Goal: Task Accomplishment & Management: Use online tool/utility

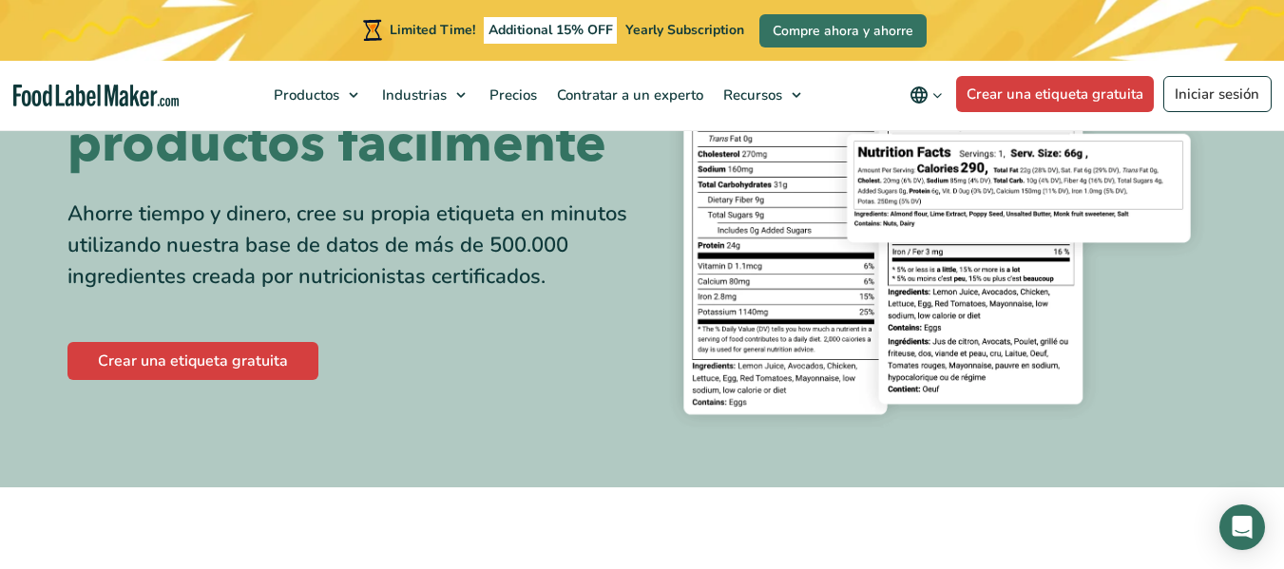
scroll to position [285, 0]
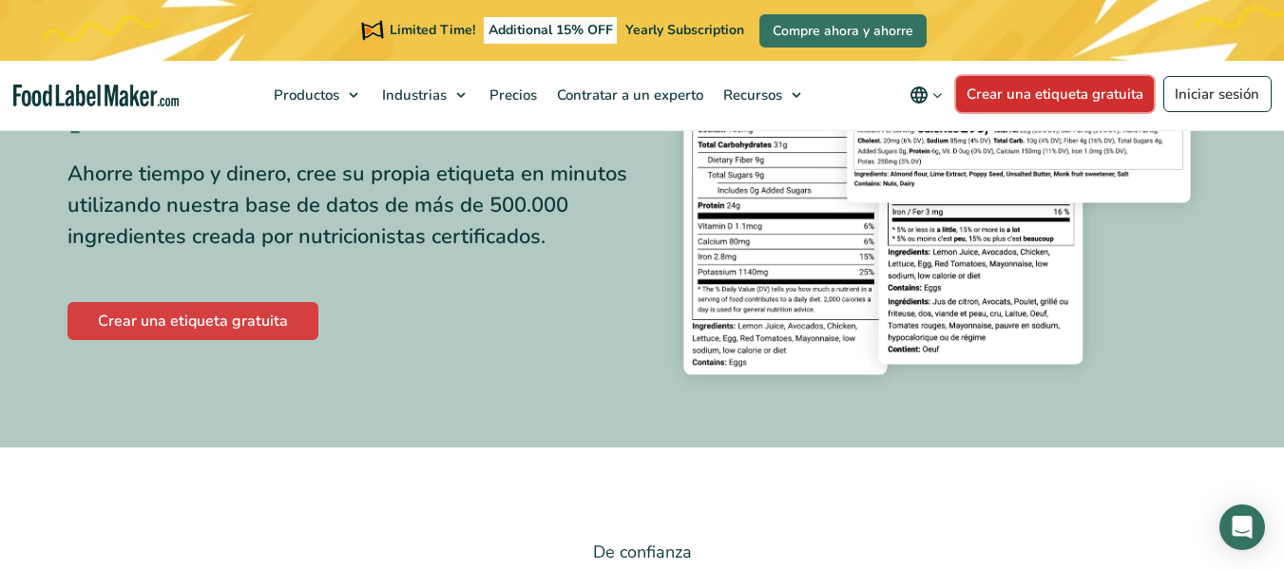
click at [1018, 93] on link "Crear una etiqueta gratuita" at bounding box center [1055, 94] width 199 height 36
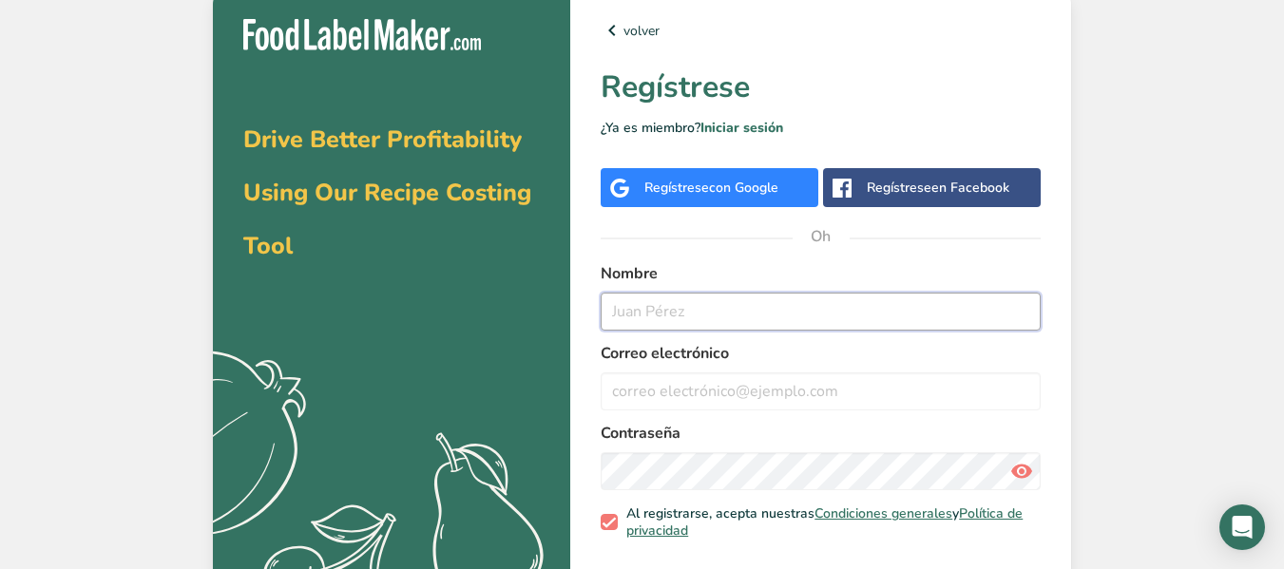
click at [779, 301] on input "text" at bounding box center [821, 312] width 440 height 38
type input "[PERSON_NAME]"
click at [807, 392] on input "email" at bounding box center [821, 392] width 440 height 38
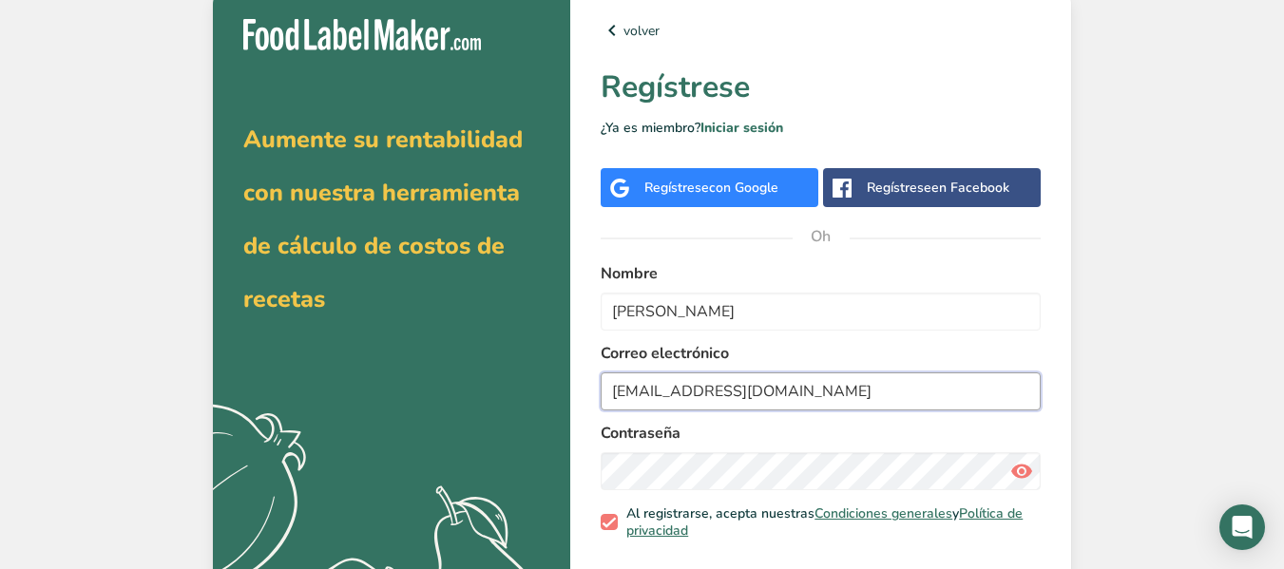
type input "[EMAIL_ADDRESS][DOMAIN_NAME]"
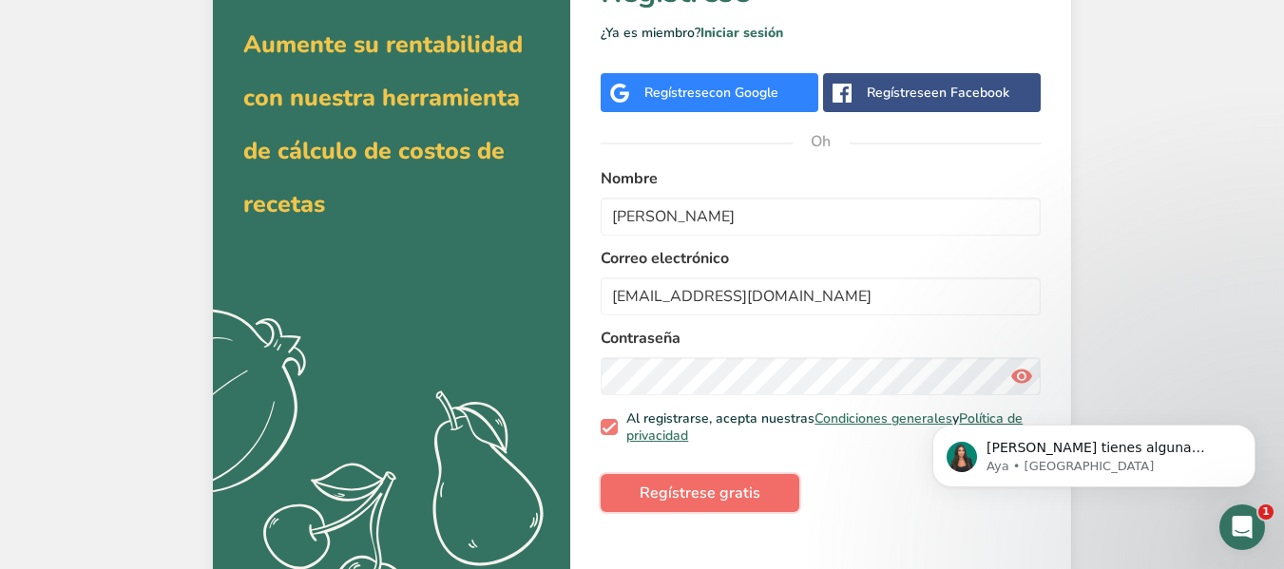
click at [759, 486] on button "Regístrese gratis" at bounding box center [700, 493] width 199 height 38
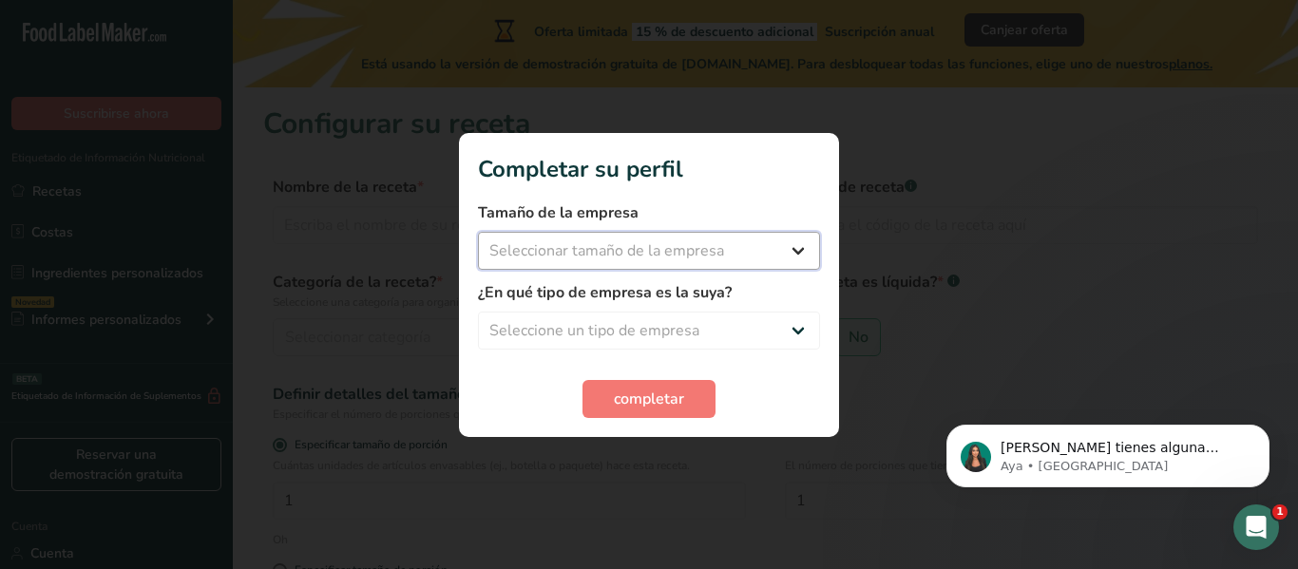
click at [788, 243] on select "Seleccionar tamaño de la empresa Menos de 10 empleados De 10 a 50 empleados De …" at bounding box center [649, 251] width 342 height 38
select select "1"
click at [478, 232] on select "Seleccionar tamaño de la empresa Menos de 10 empleados De 10 a 50 empleados De …" at bounding box center [649, 251] width 342 height 38
click at [791, 340] on select "Seleccione un tipo de empresa Fabricante de alimentos envasados Restaurante y c…" at bounding box center [649, 331] width 342 height 38
select select "5"
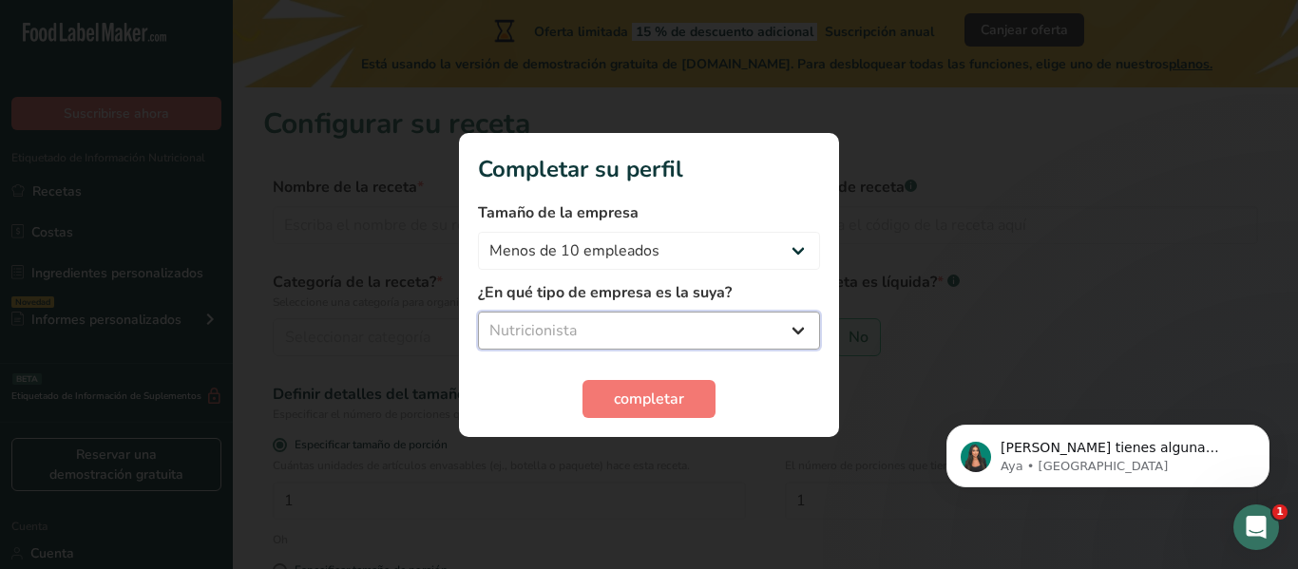
click at [478, 312] on select "Seleccione un tipo de empresa Fabricante de alimentos envasados Restaurante y c…" at bounding box center [649, 331] width 342 height 38
click at [661, 407] on font "completar" at bounding box center [649, 399] width 70 height 21
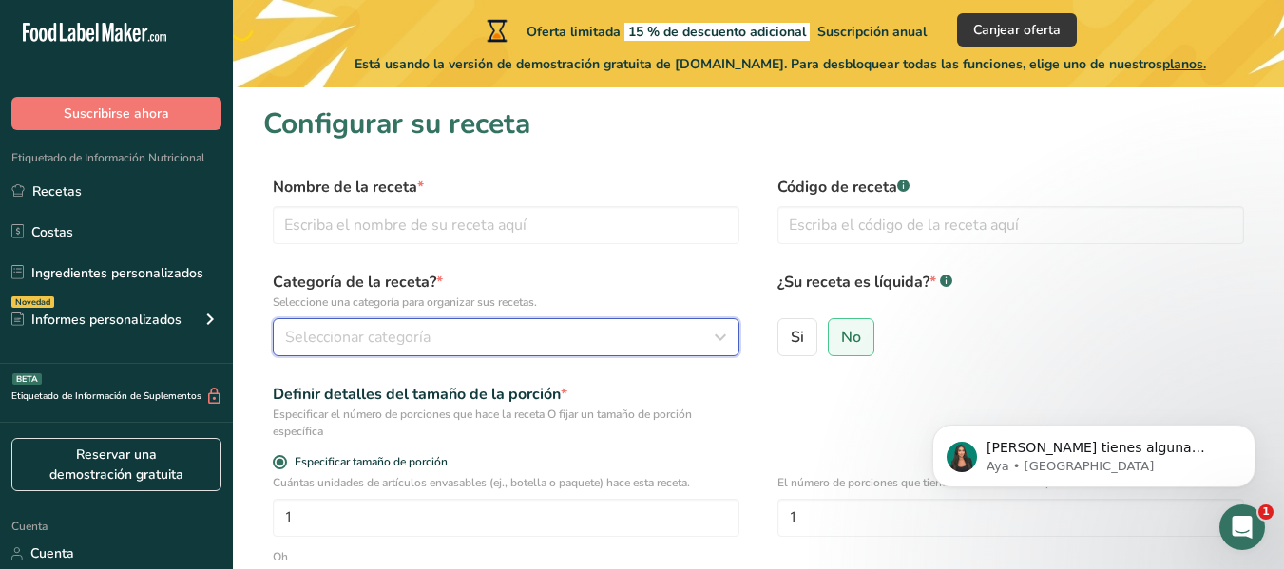
click at [554, 341] on div "Seleccionar categoría" at bounding box center [500, 337] width 431 height 23
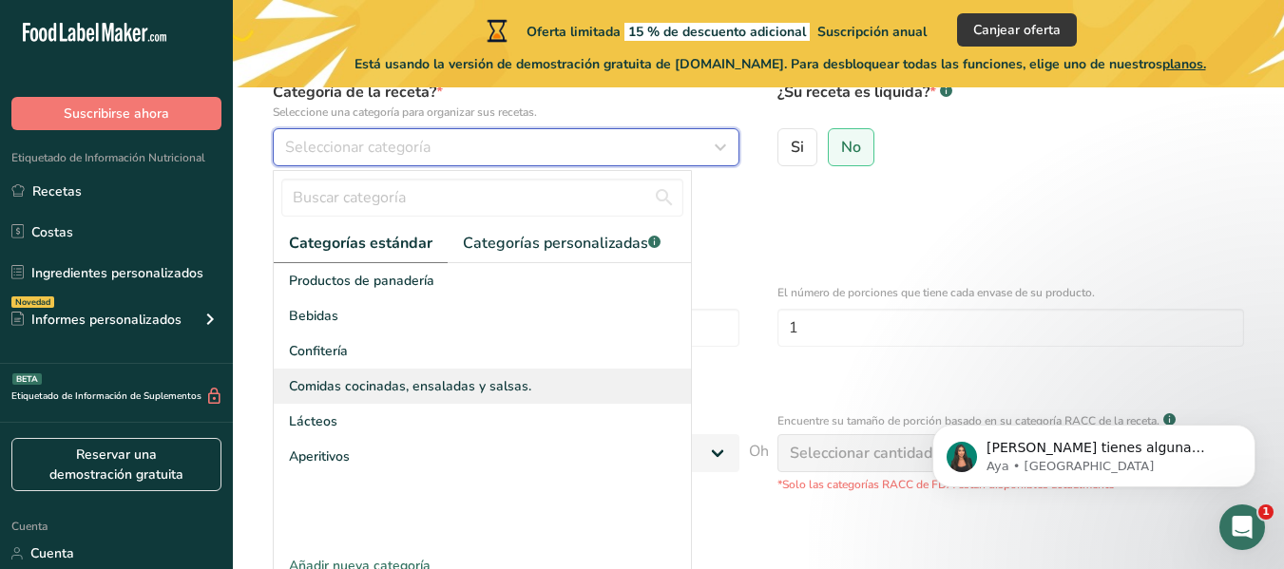
scroll to position [285, 0]
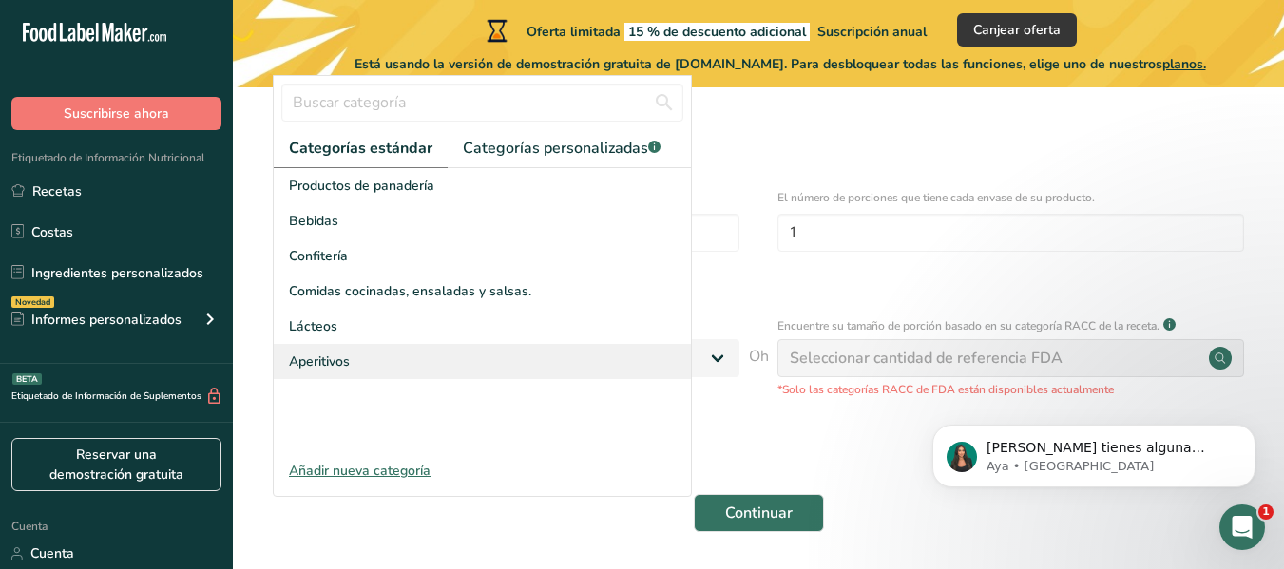
click at [523, 367] on div "Aperitivos" at bounding box center [482, 361] width 417 height 35
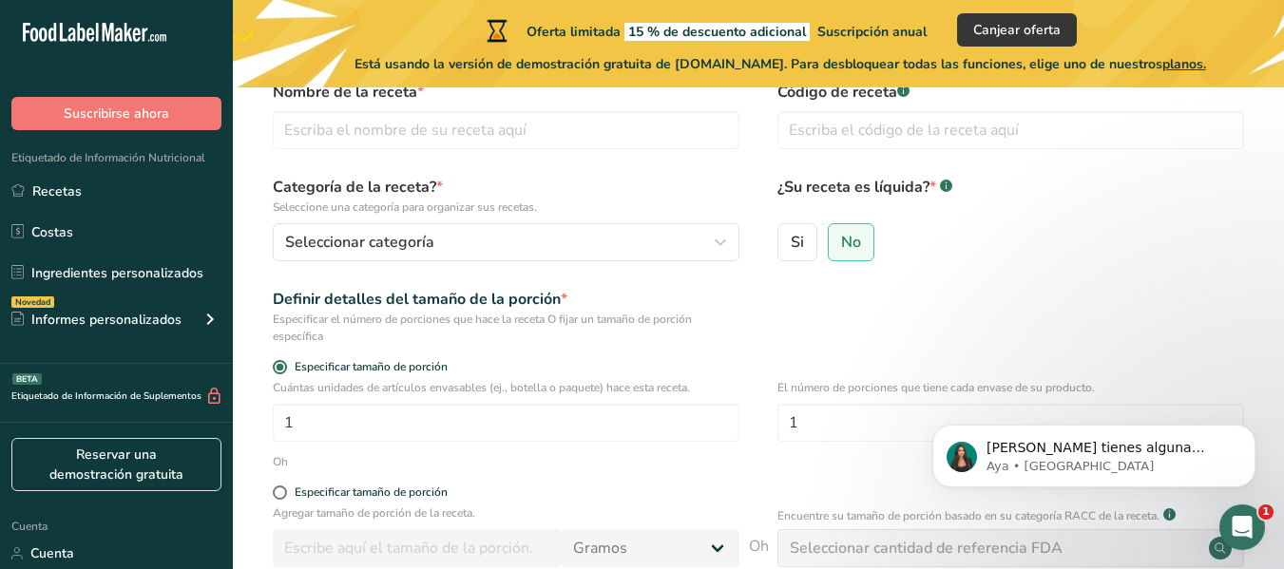
scroll to position [0, 0]
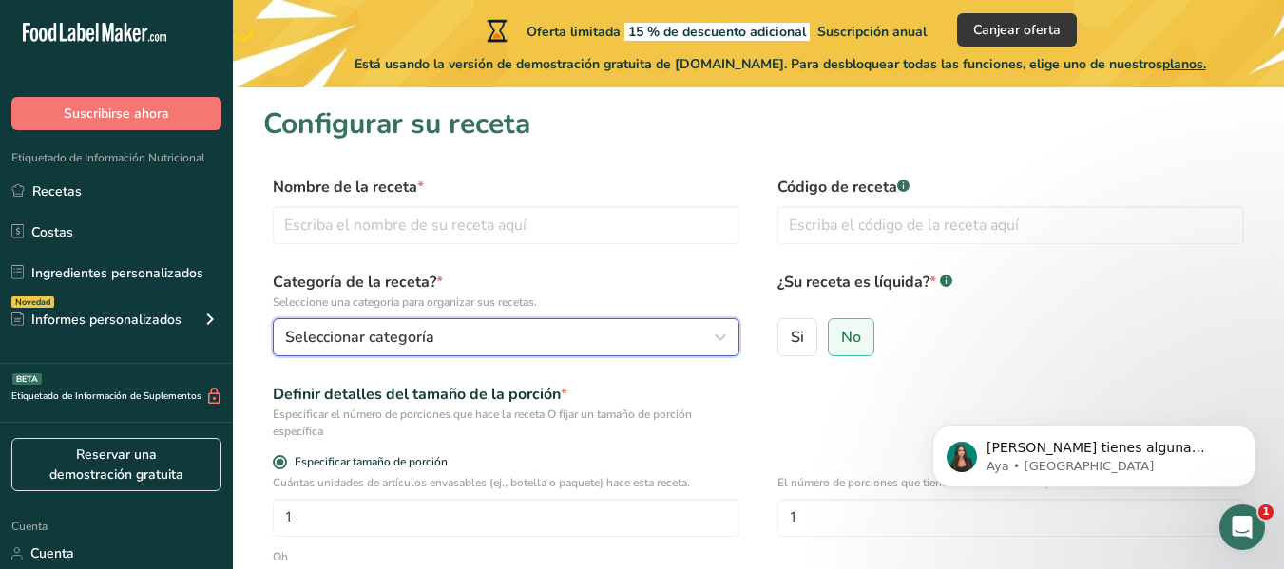
click at [535, 349] on button "Seleccionar categoría" at bounding box center [506, 337] width 467 height 38
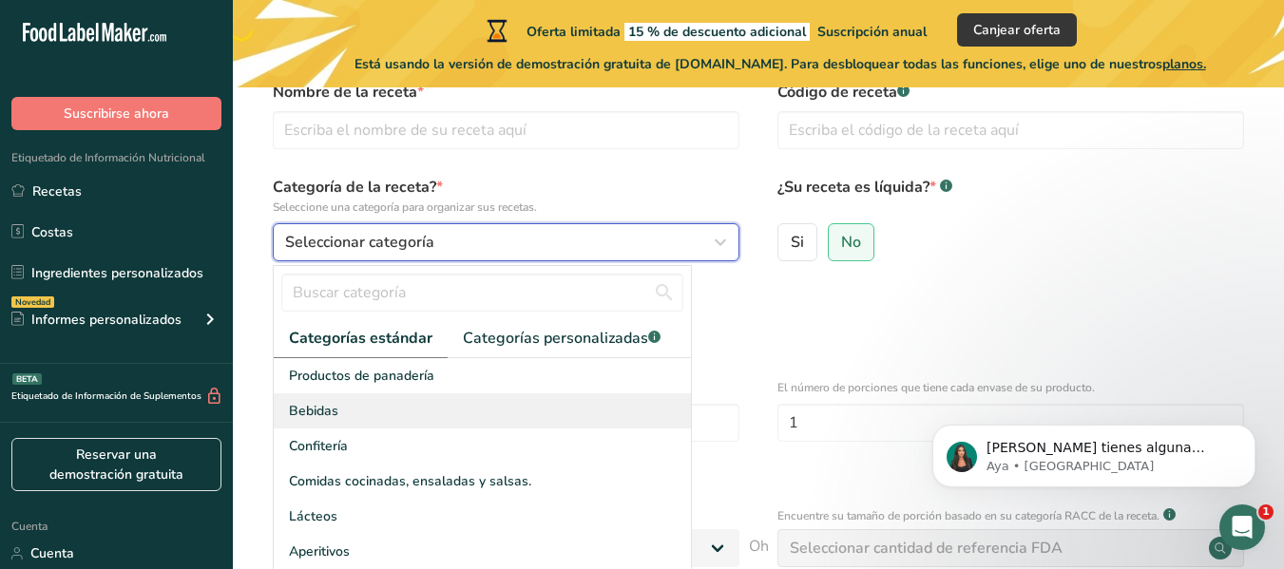
scroll to position [190, 0]
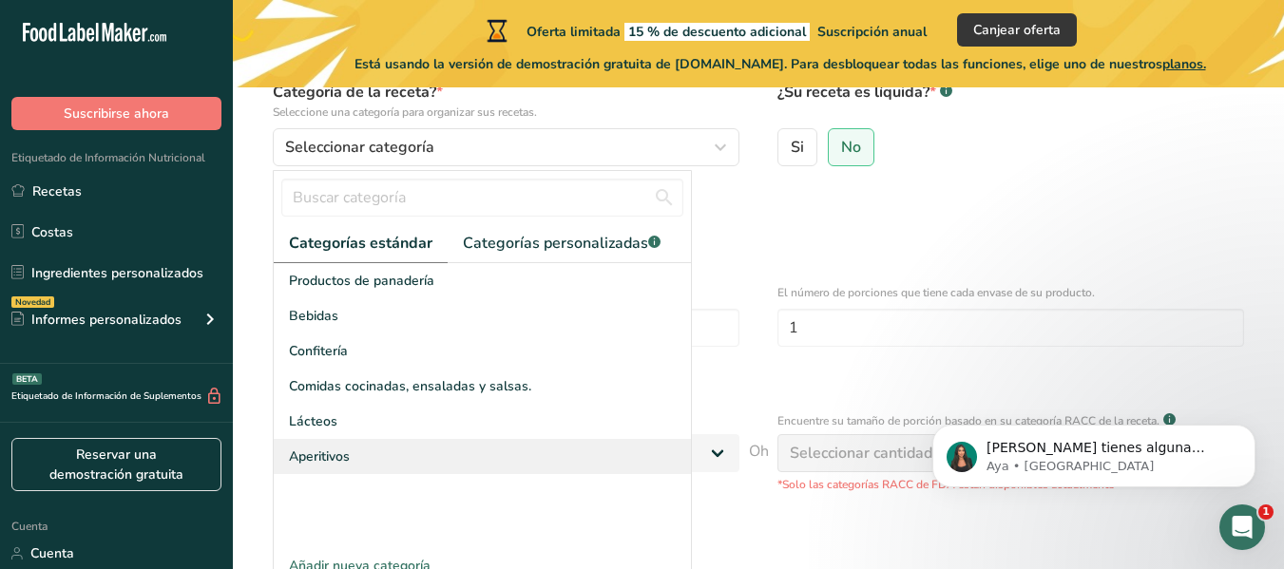
click at [432, 448] on div "Aperitivos" at bounding box center [482, 456] width 417 height 35
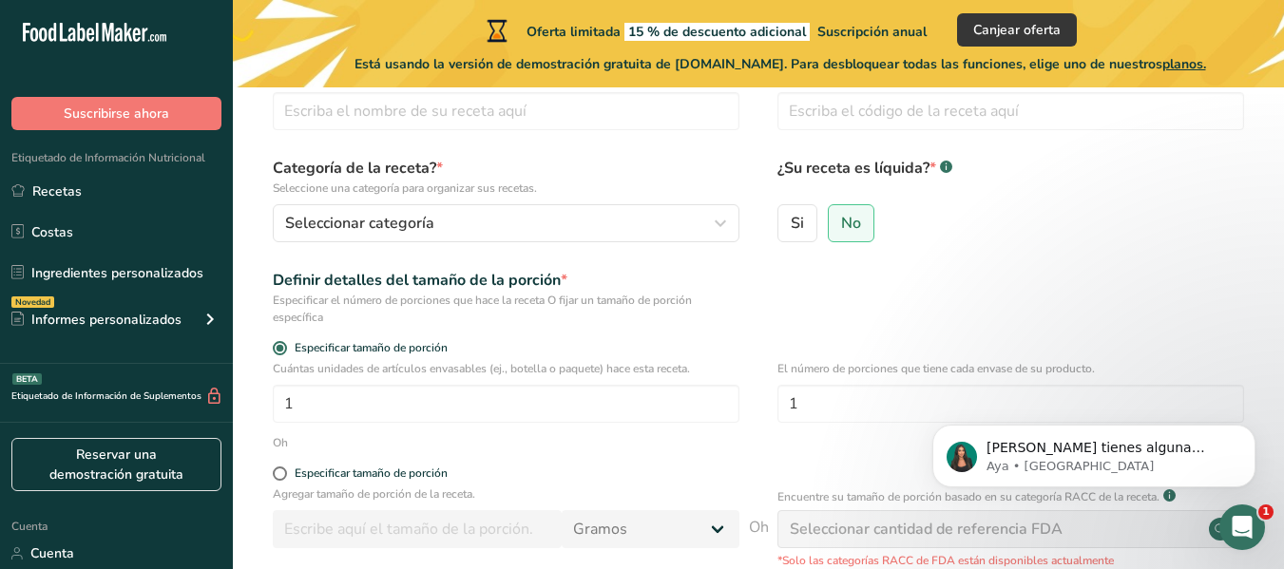
scroll to position [0, 0]
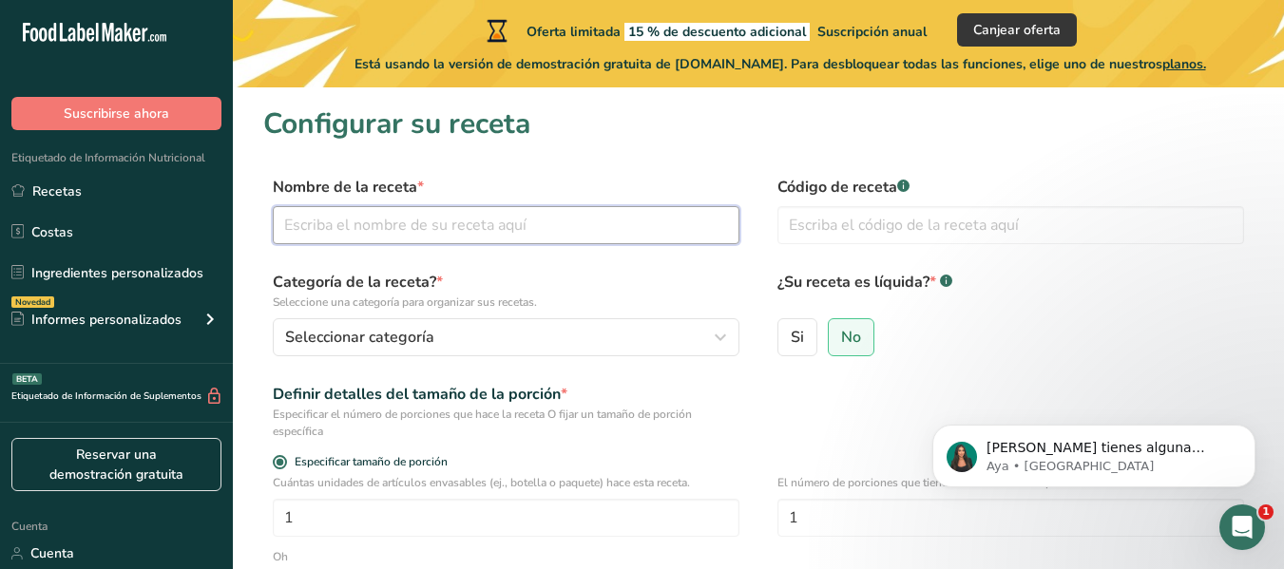
click at [418, 221] on input "text" at bounding box center [506, 225] width 467 height 38
type input "Semillas [PERSON_NAME]"
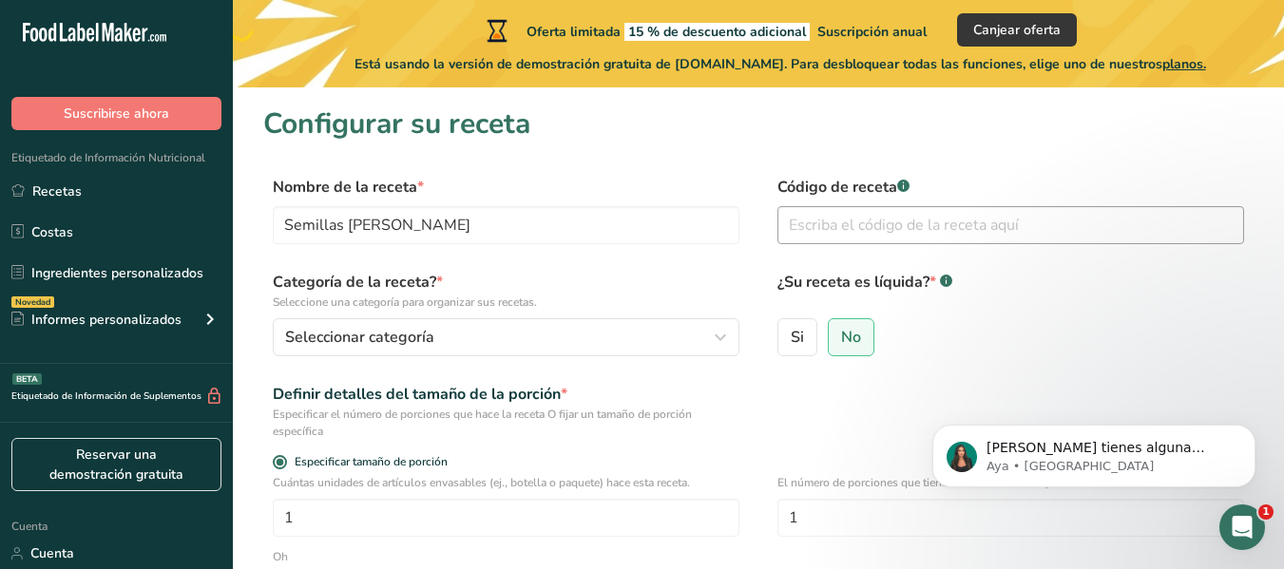
click at [836, 243] on div "Código de receta .a-a{fill:#347362;}.b-a{fill:#fff;}" at bounding box center [1011, 216] width 467 height 80
click at [1092, 243] on input "text" at bounding box center [1011, 225] width 467 height 38
click at [1035, 283] on label "¿Su receta es líquida? * .a-a{fill:#347362;}.b-a{fill:#fff;}" at bounding box center [1011, 291] width 467 height 40
click at [862, 341] on label "No" at bounding box center [851, 337] width 47 height 38
click at [841, 341] on input "No" at bounding box center [835, 337] width 12 height 12
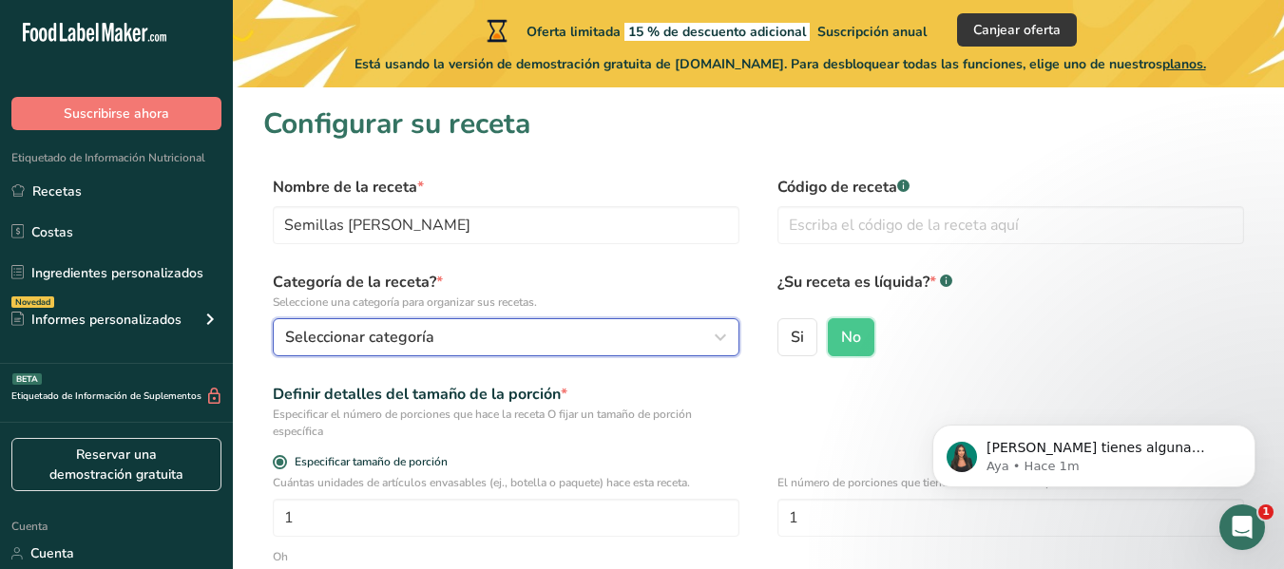
click at [699, 337] on div "Seleccionar categoría" at bounding box center [500, 337] width 431 height 23
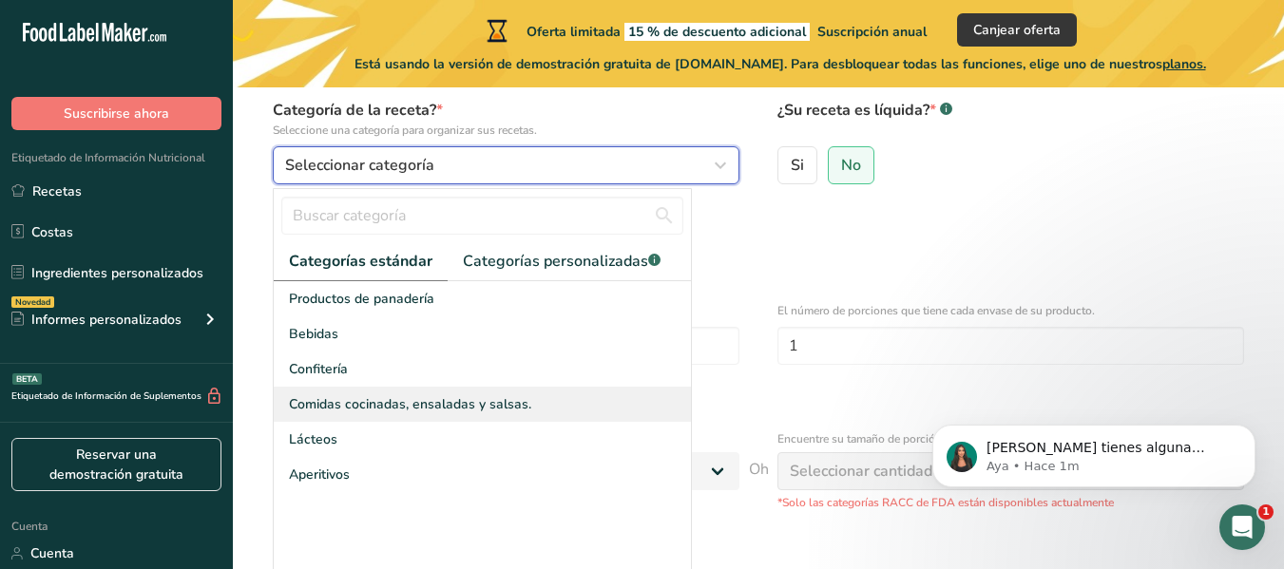
scroll to position [190, 0]
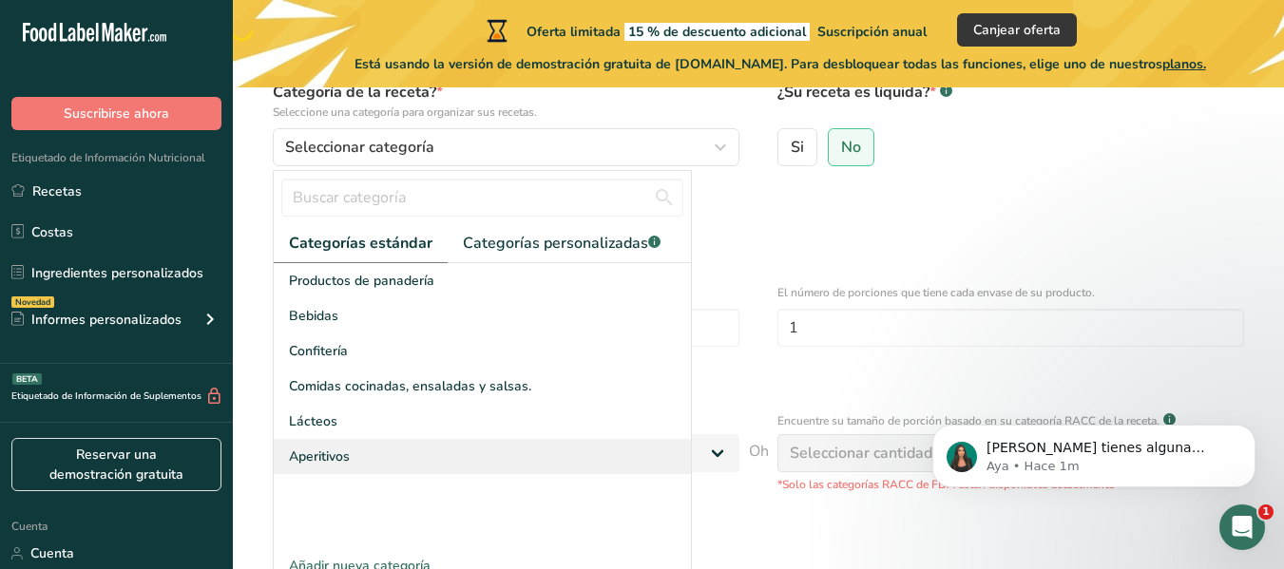
click at [393, 442] on div "Aperitivos" at bounding box center [482, 456] width 417 height 35
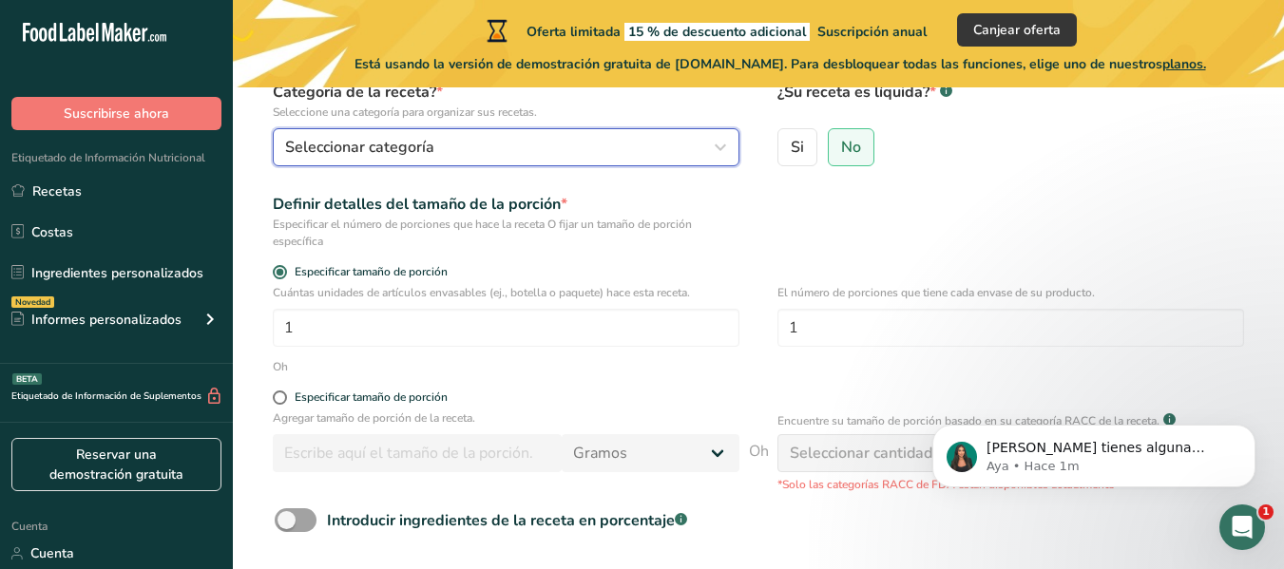
click at [396, 134] on button "Seleccionar categoría" at bounding box center [506, 147] width 467 height 38
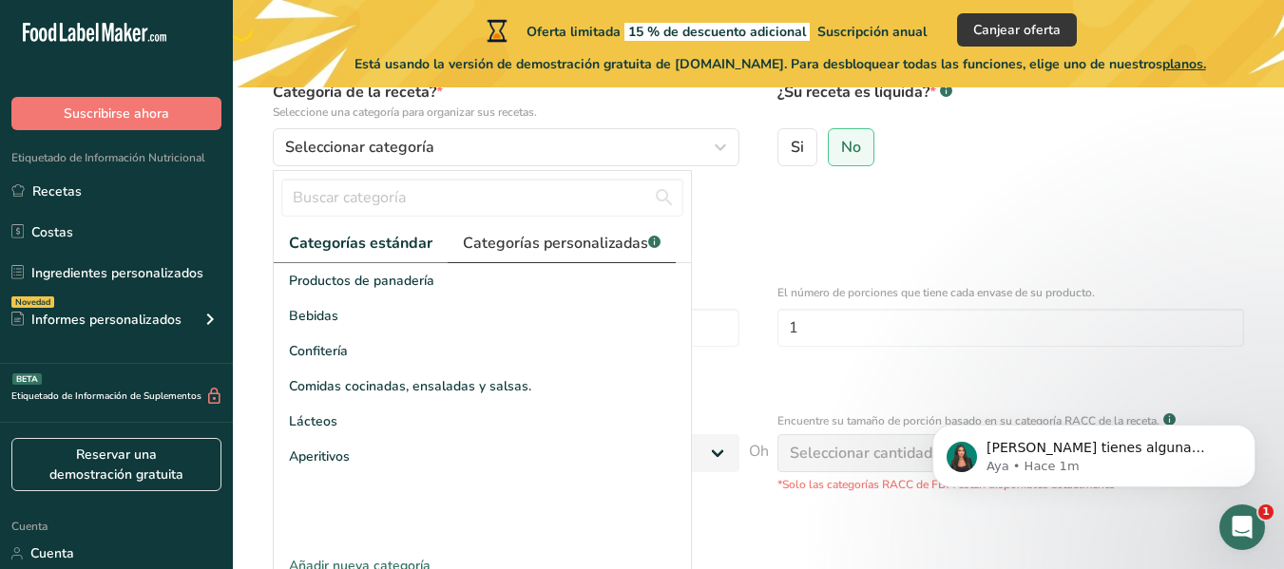
click at [470, 245] on font "Categorías personalizadas" at bounding box center [555, 243] width 185 height 21
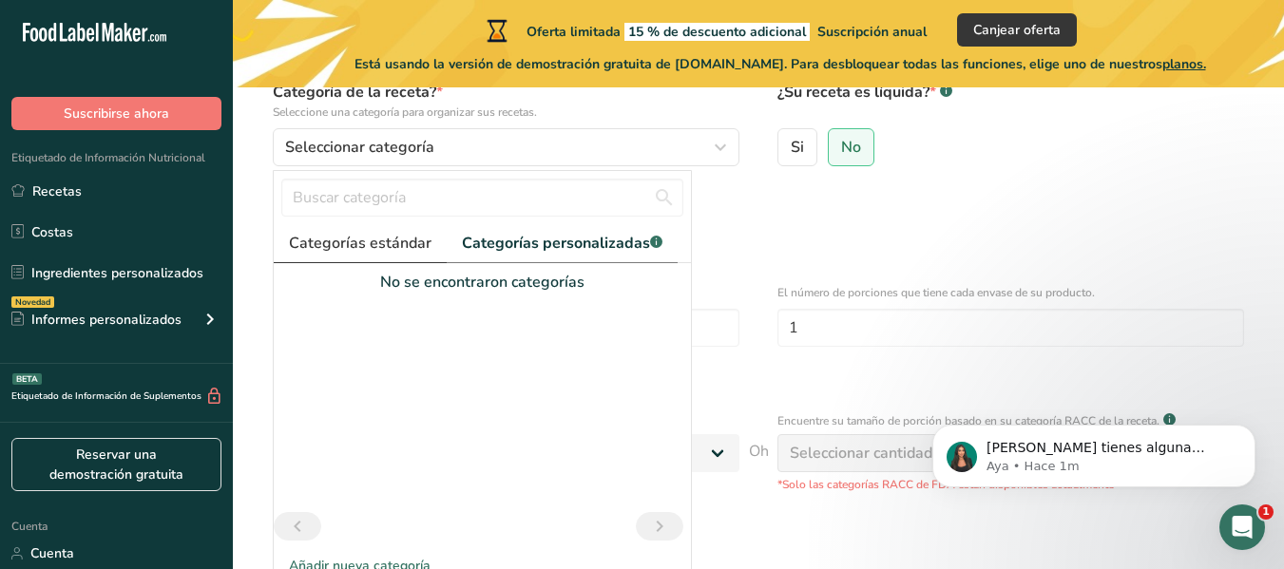
click at [392, 240] on font "Categorías estándar" at bounding box center [360, 243] width 143 height 21
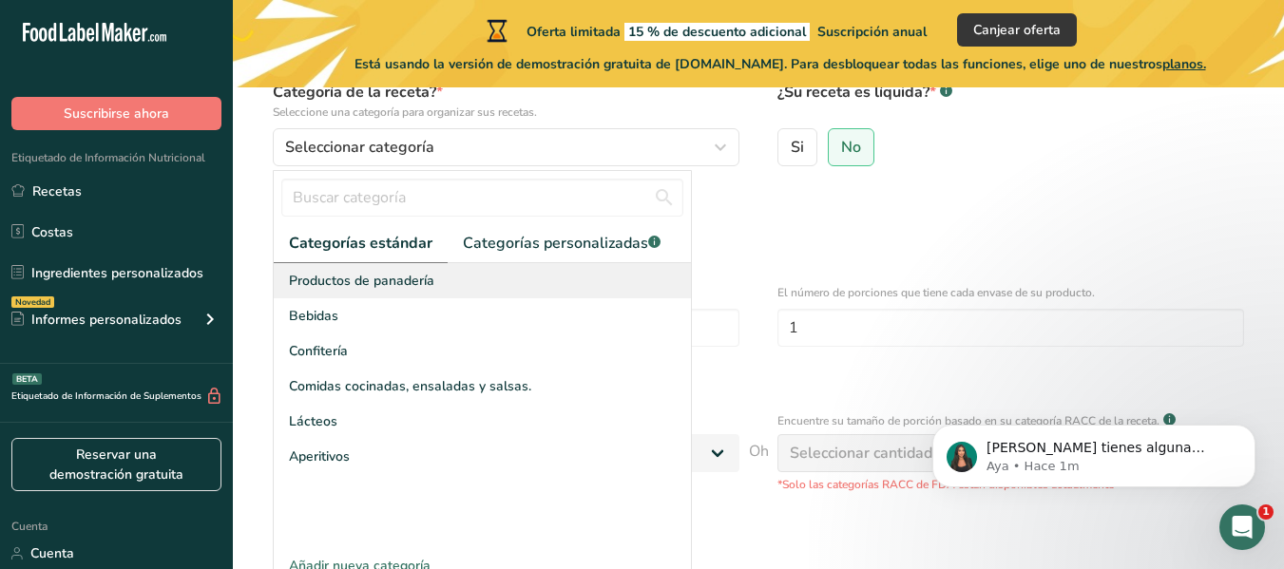
click at [396, 293] on div "Productos de panadería" at bounding box center [482, 280] width 417 height 35
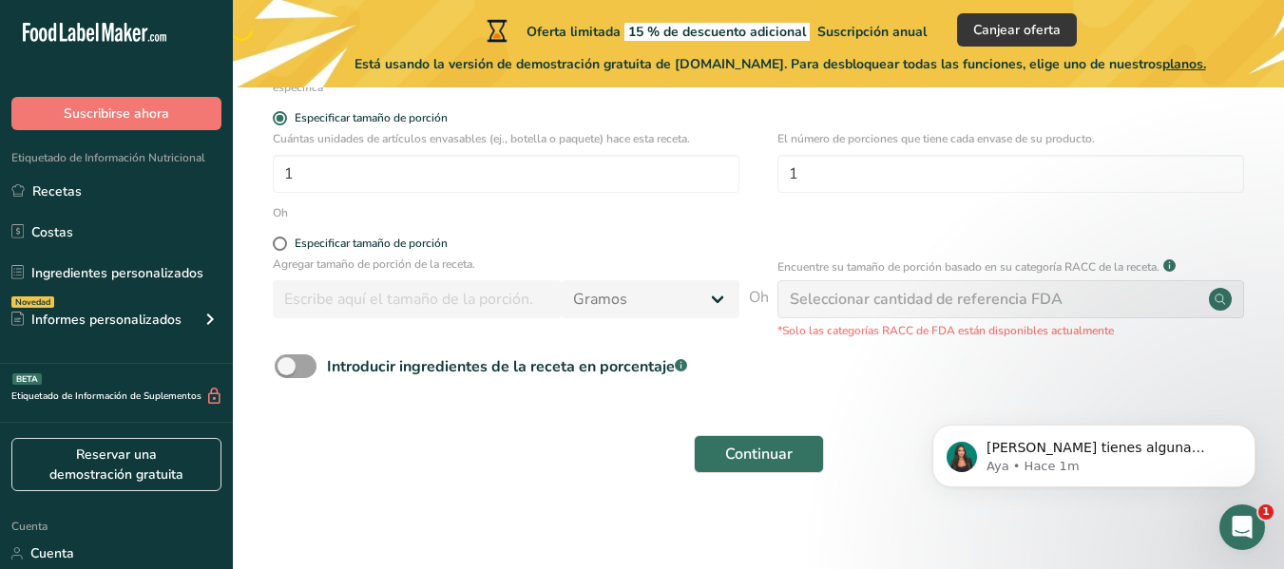
scroll to position [351, 0]
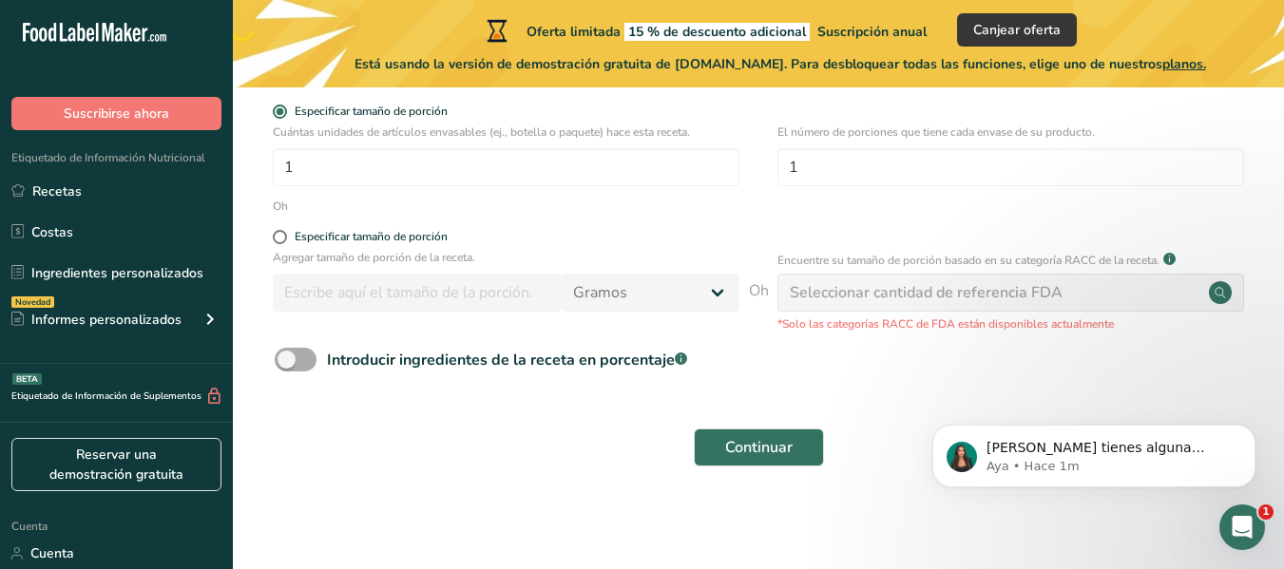
click at [314, 363] on span at bounding box center [296, 360] width 42 height 24
click at [287, 363] on input "Introducir ingredientes de la receta en porcentaje .a-a{fill:#347362;}.b-a{fill…" at bounding box center [281, 360] width 12 height 12
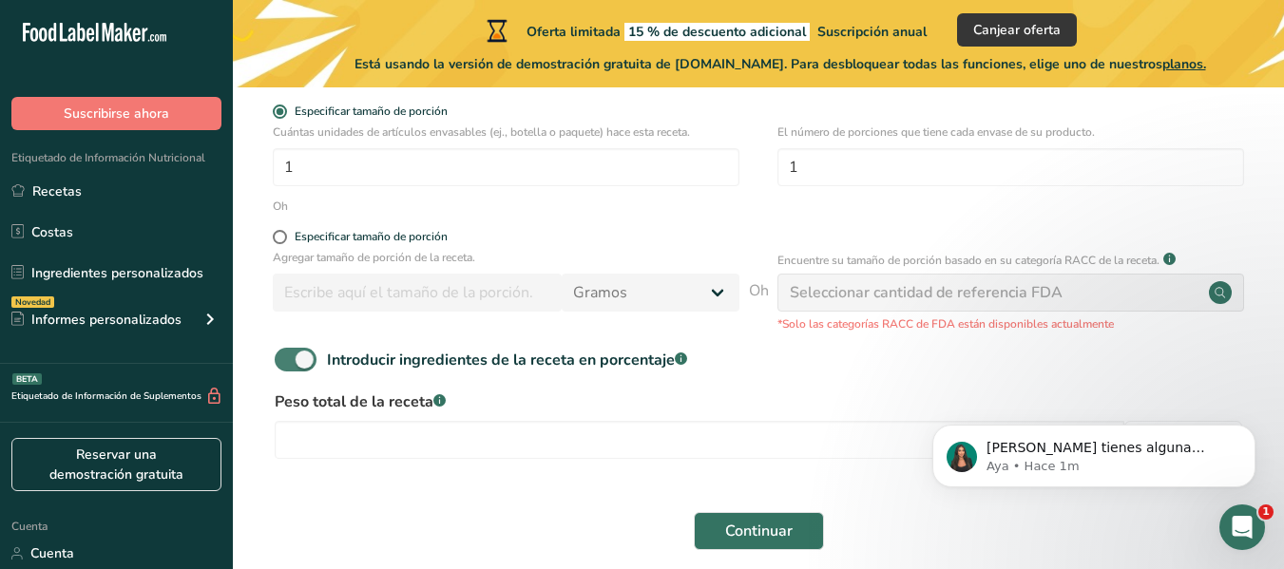
click at [316, 361] on span at bounding box center [296, 360] width 42 height 24
click at [287, 361] on input "Introducir ingredientes de la receta en porcentaje .a-a{fill:#347362;}.b-a{fill…" at bounding box center [281, 360] width 12 height 12
checkbox input "false"
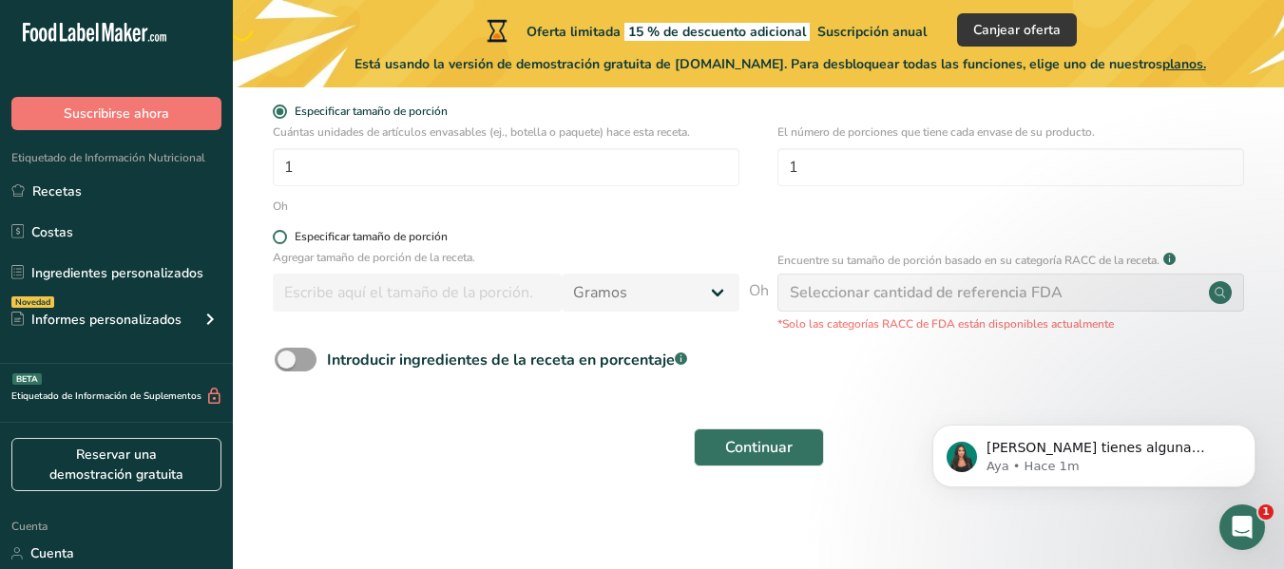
click at [390, 238] on font "Especificar tamaño de porción" at bounding box center [371, 236] width 153 height 15
click at [285, 238] on input "Especificar tamaño de porción" at bounding box center [279, 237] width 12 height 12
radio input "true"
radio input "false"
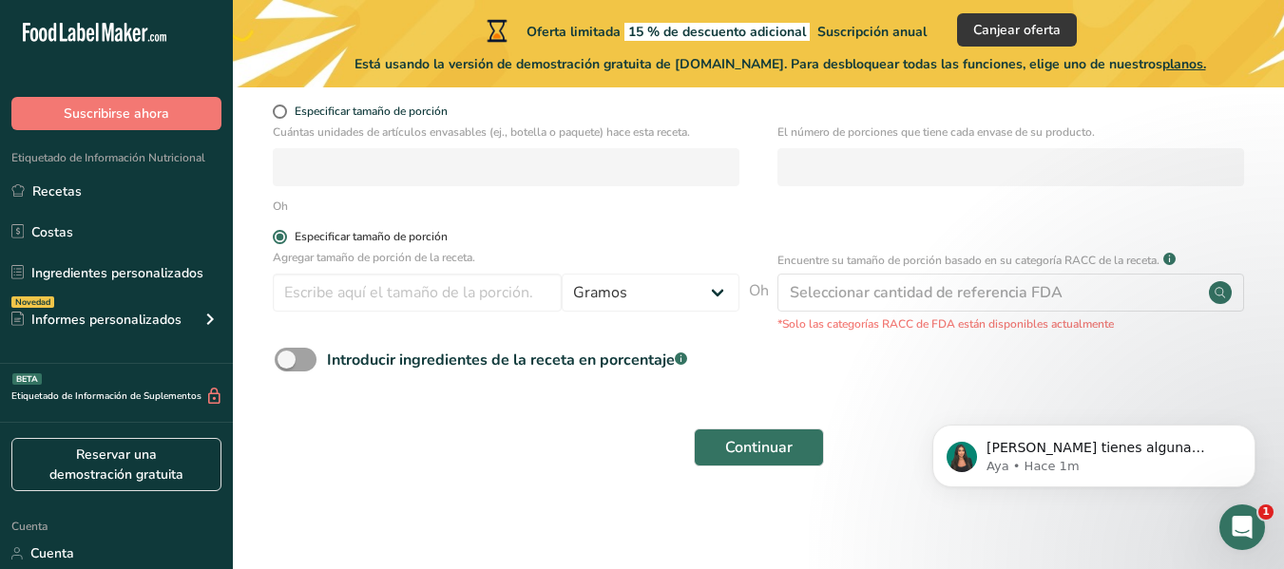
click at [389, 238] on font "Especificar tamaño de porción" at bounding box center [371, 236] width 153 height 15
click at [285, 238] on input "Especificar tamaño de porción" at bounding box center [279, 237] width 12 height 12
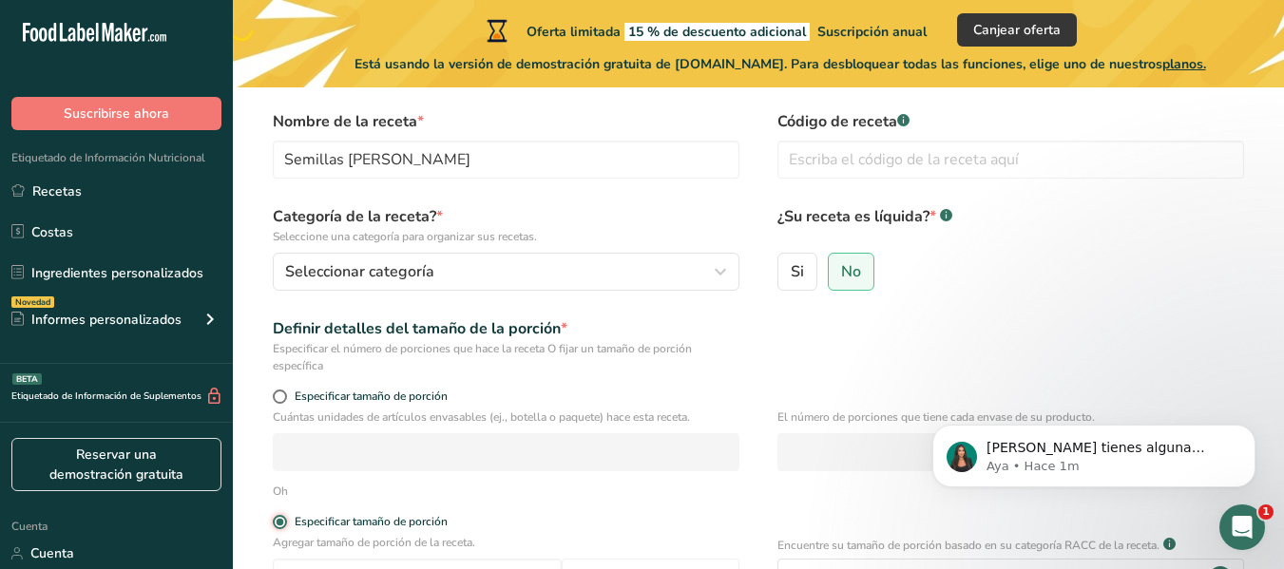
scroll to position [161, 0]
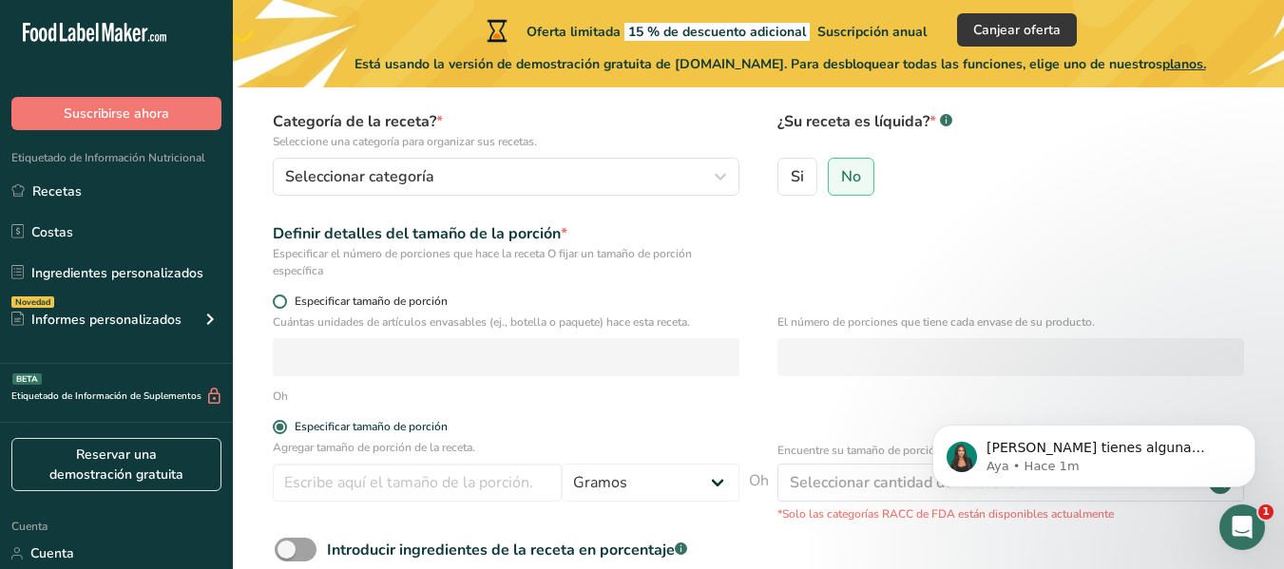
click at [285, 303] on span at bounding box center [280, 302] width 14 height 14
click at [285, 303] on input "Especificar tamaño de porción" at bounding box center [279, 302] width 12 height 12
radio input "true"
radio input "false"
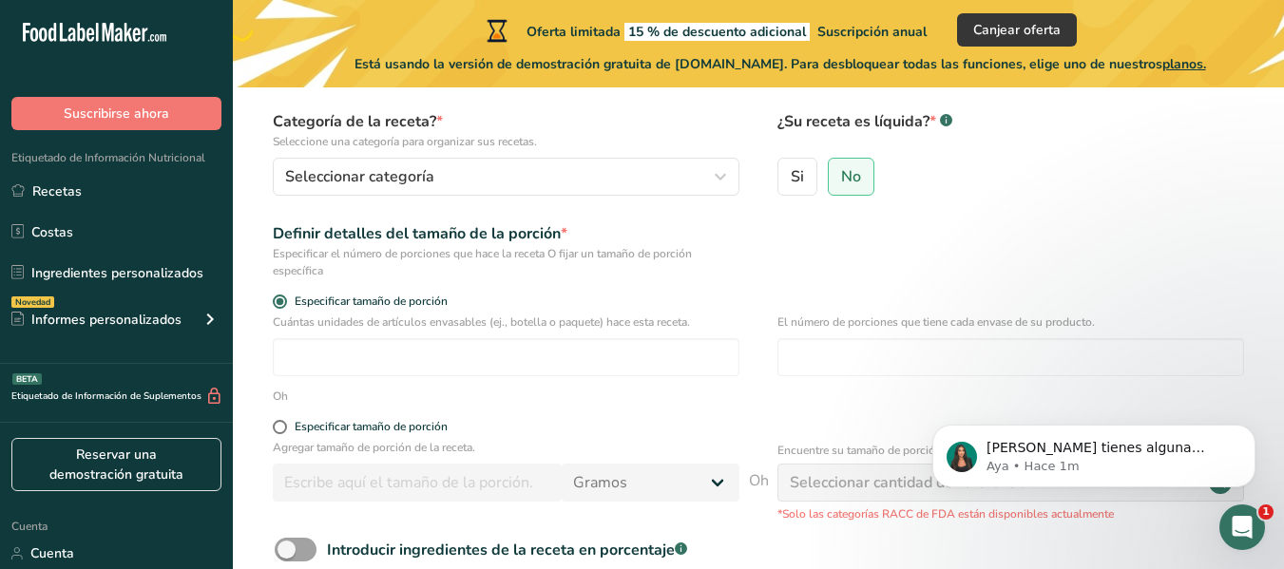
click at [385, 384] on div "Cuántas unidades de artículos envasables (ej., botella o paquete) hace esta rec…" at bounding box center [758, 351] width 990 height 74
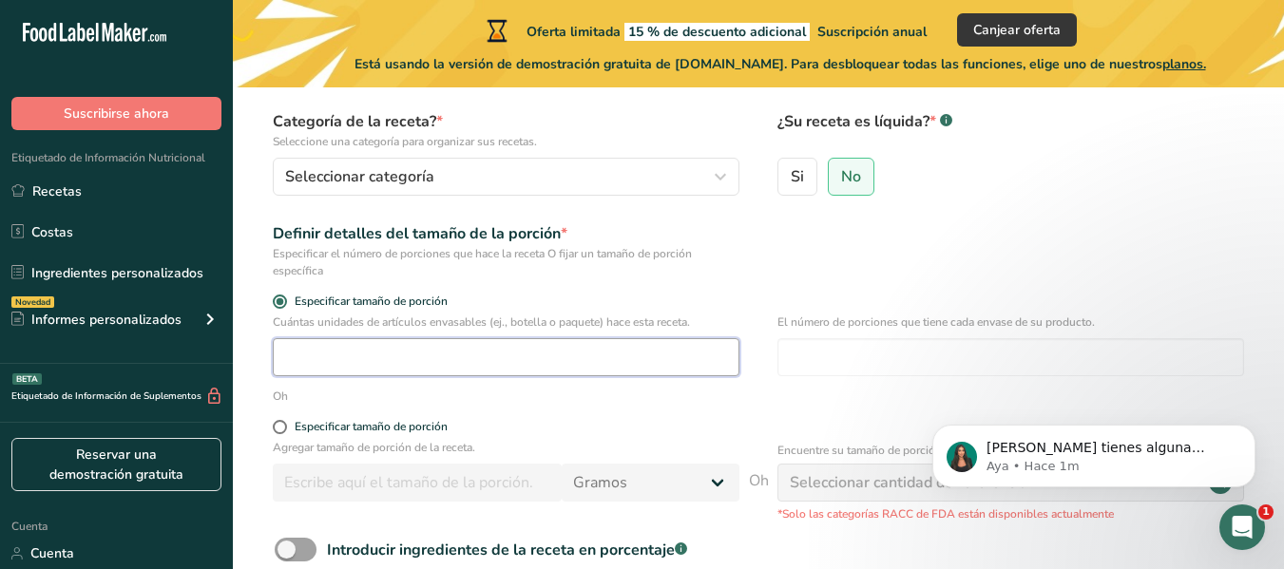
click at [391, 369] on input "number" at bounding box center [506, 357] width 467 height 38
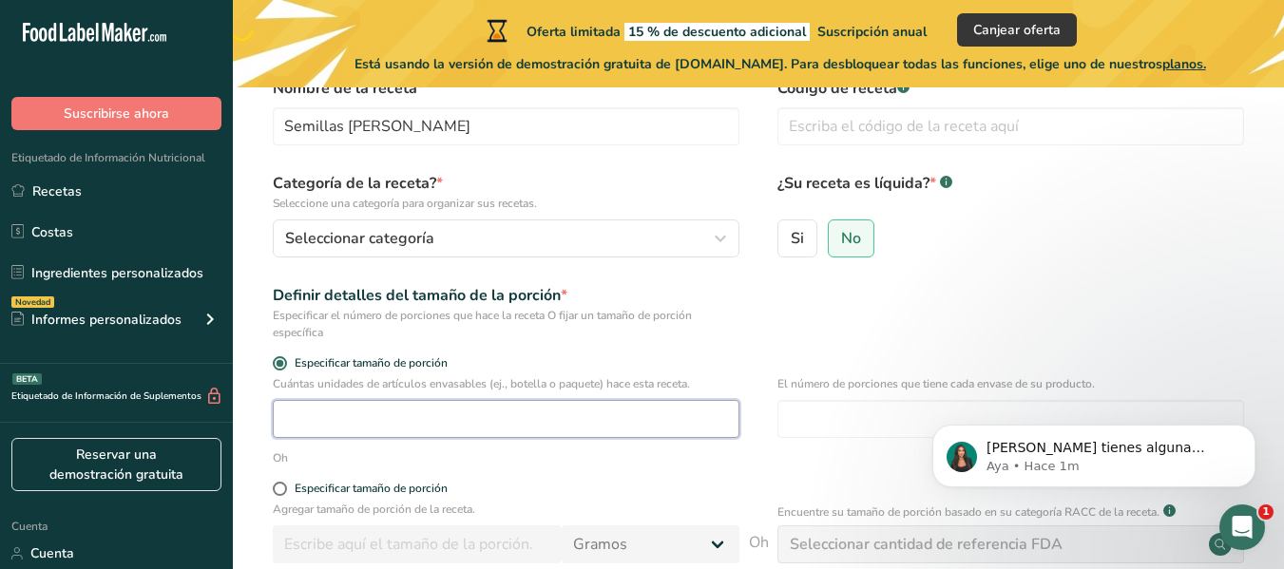
scroll to position [66, 0]
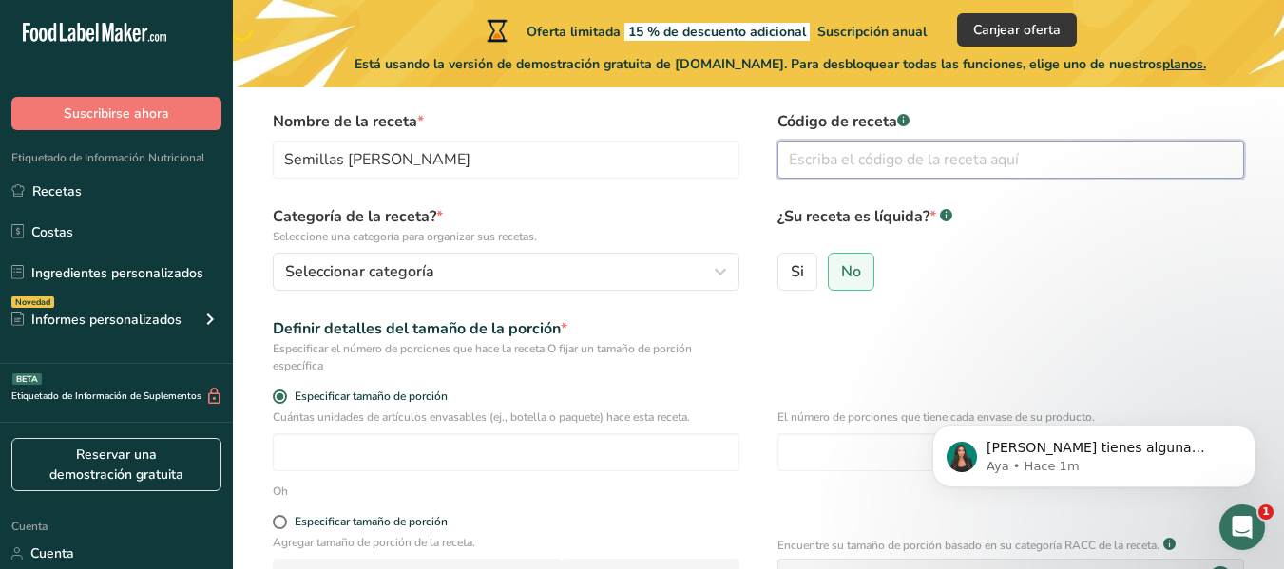
click at [854, 178] on input "text" at bounding box center [1011, 160] width 467 height 38
